Goal: Transaction & Acquisition: Purchase product/service

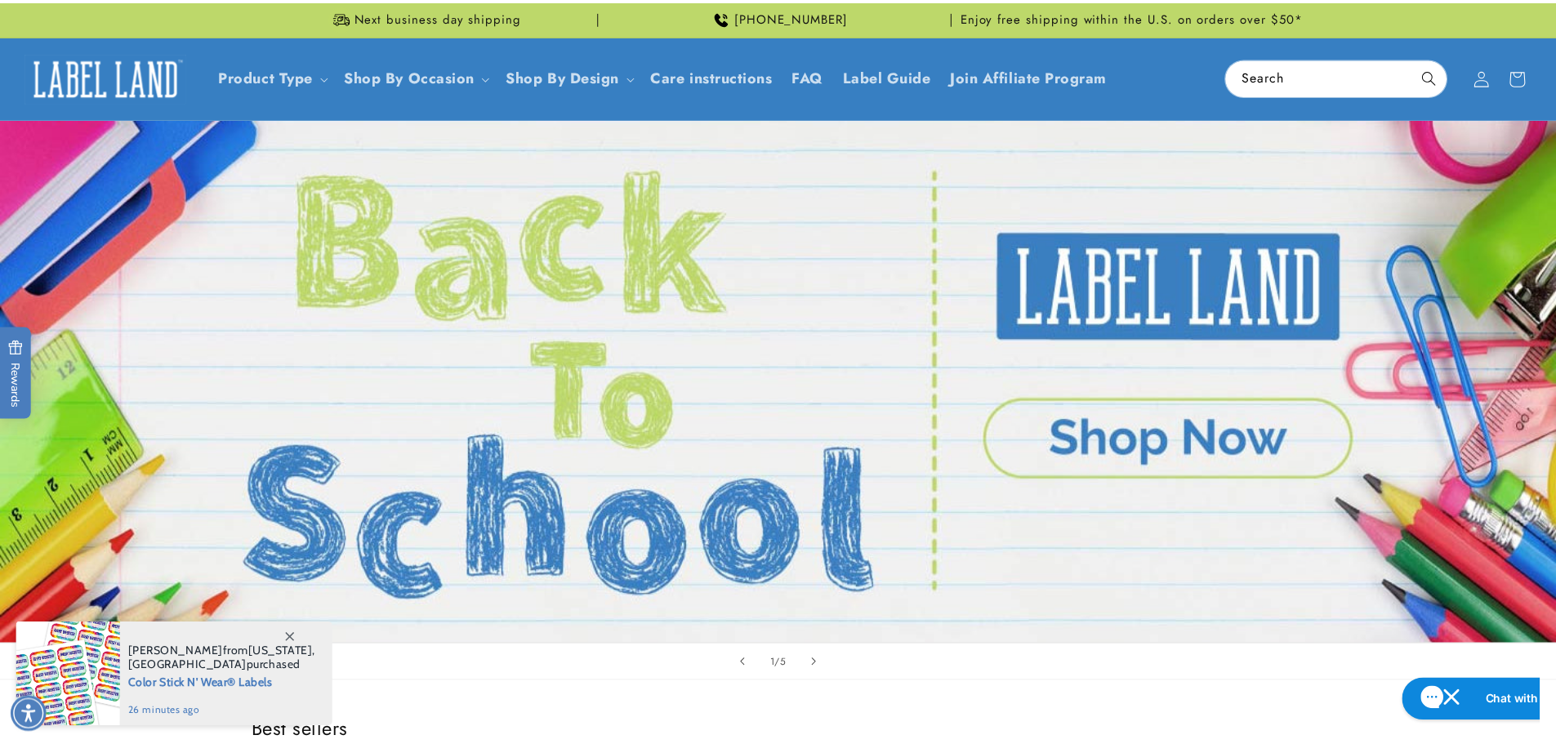
scroll to position [490, 0]
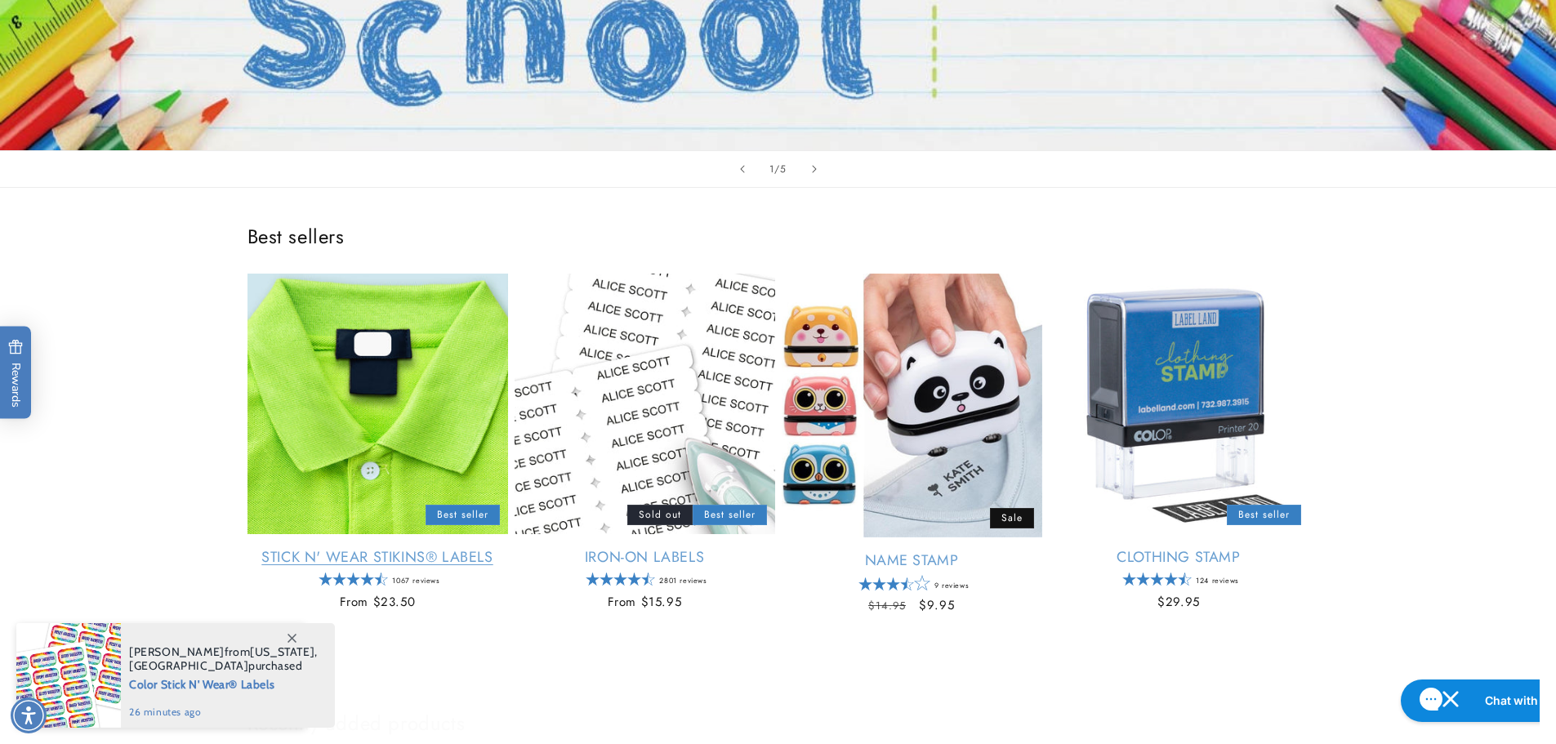
click at [422, 548] on link "Stick N' Wear Stikins® Labels" at bounding box center [378, 557] width 261 height 19
